Goal: Information Seeking & Learning: Learn about a topic

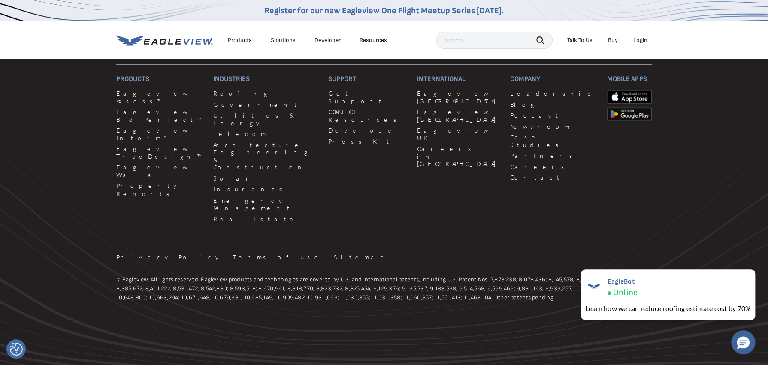
scroll to position [858, 0]
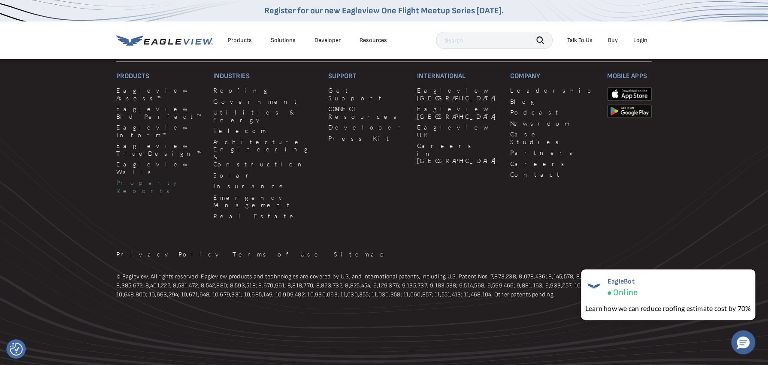
click at [136, 194] on link "Property Reports" at bounding box center [159, 186] width 87 height 15
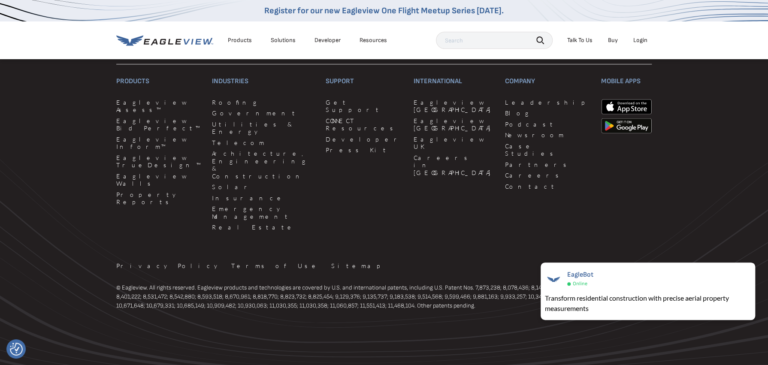
scroll to position [2316, 0]
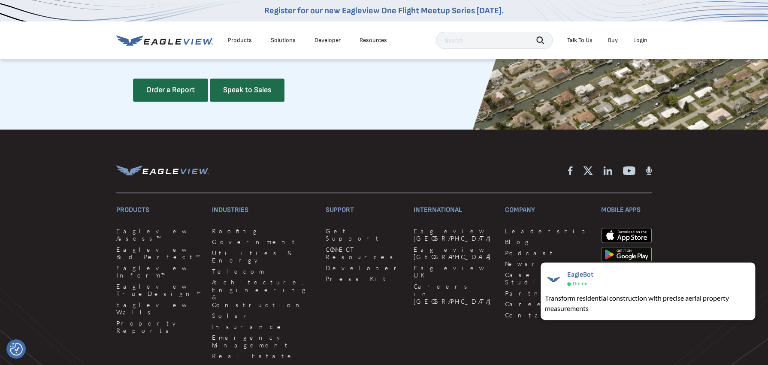
click at [241, 41] on div "Products" at bounding box center [240, 40] width 24 height 8
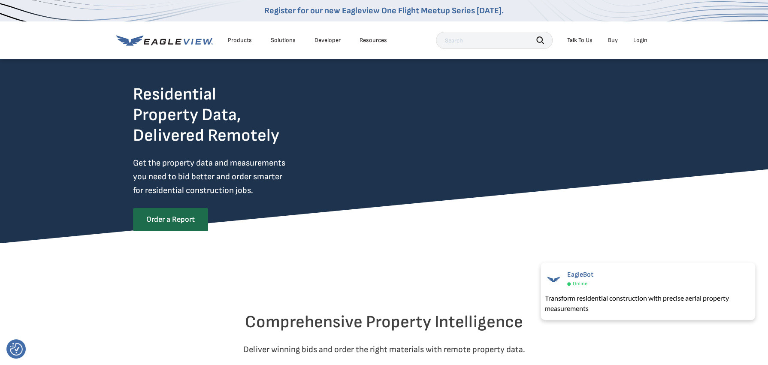
scroll to position [0, 0]
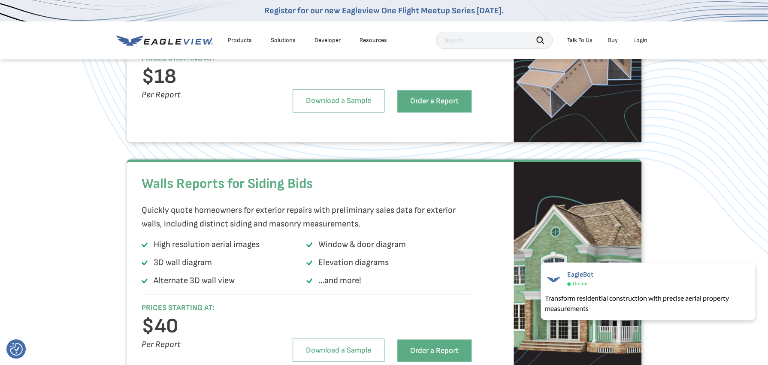
scroll to position [643, 0]
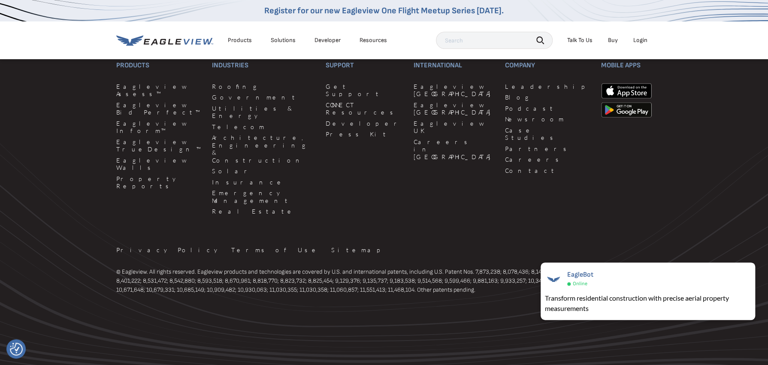
scroll to position [2402, 0]
